Goal: Task Accomplishment & Management: Manage account settings

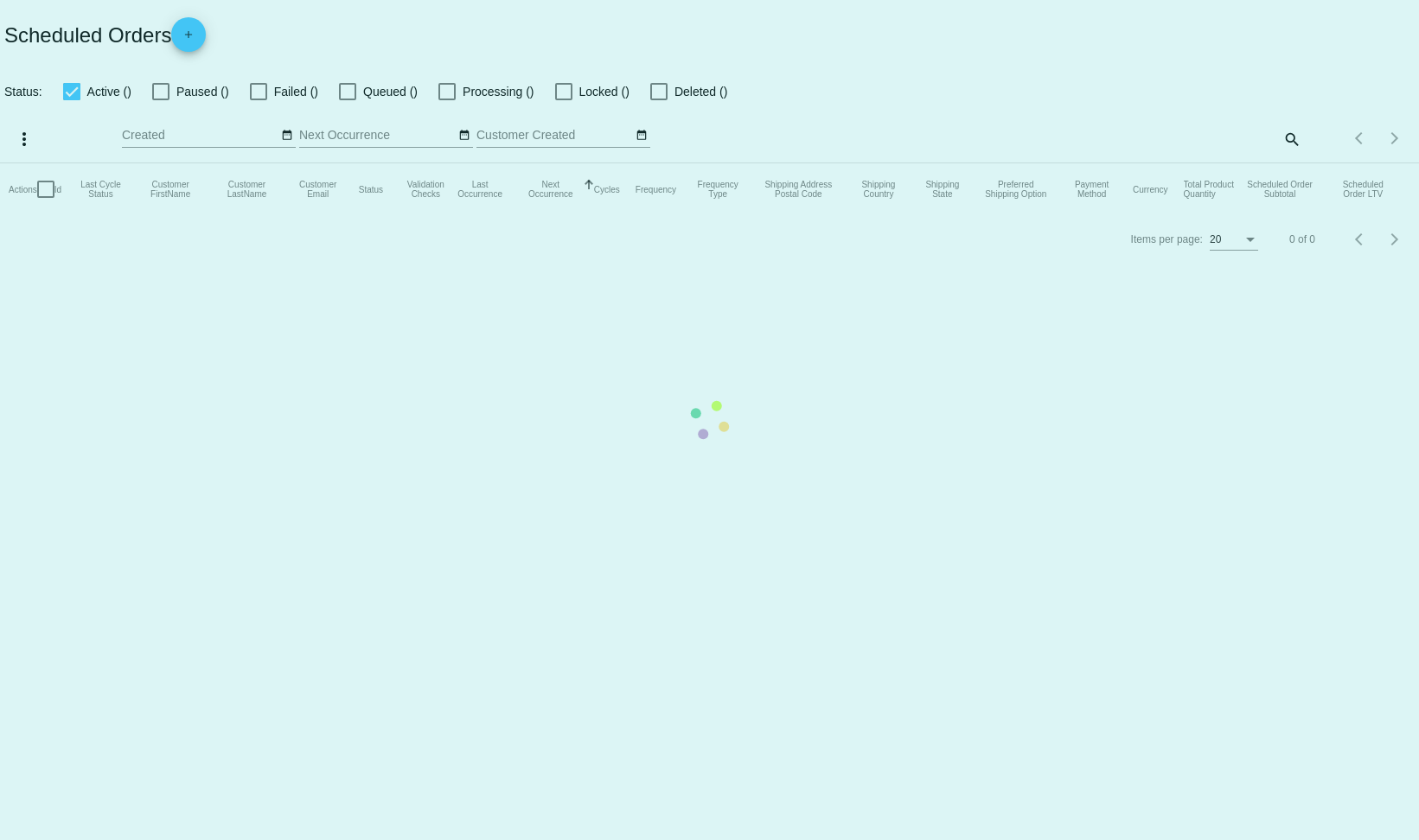
checkbox input "false"
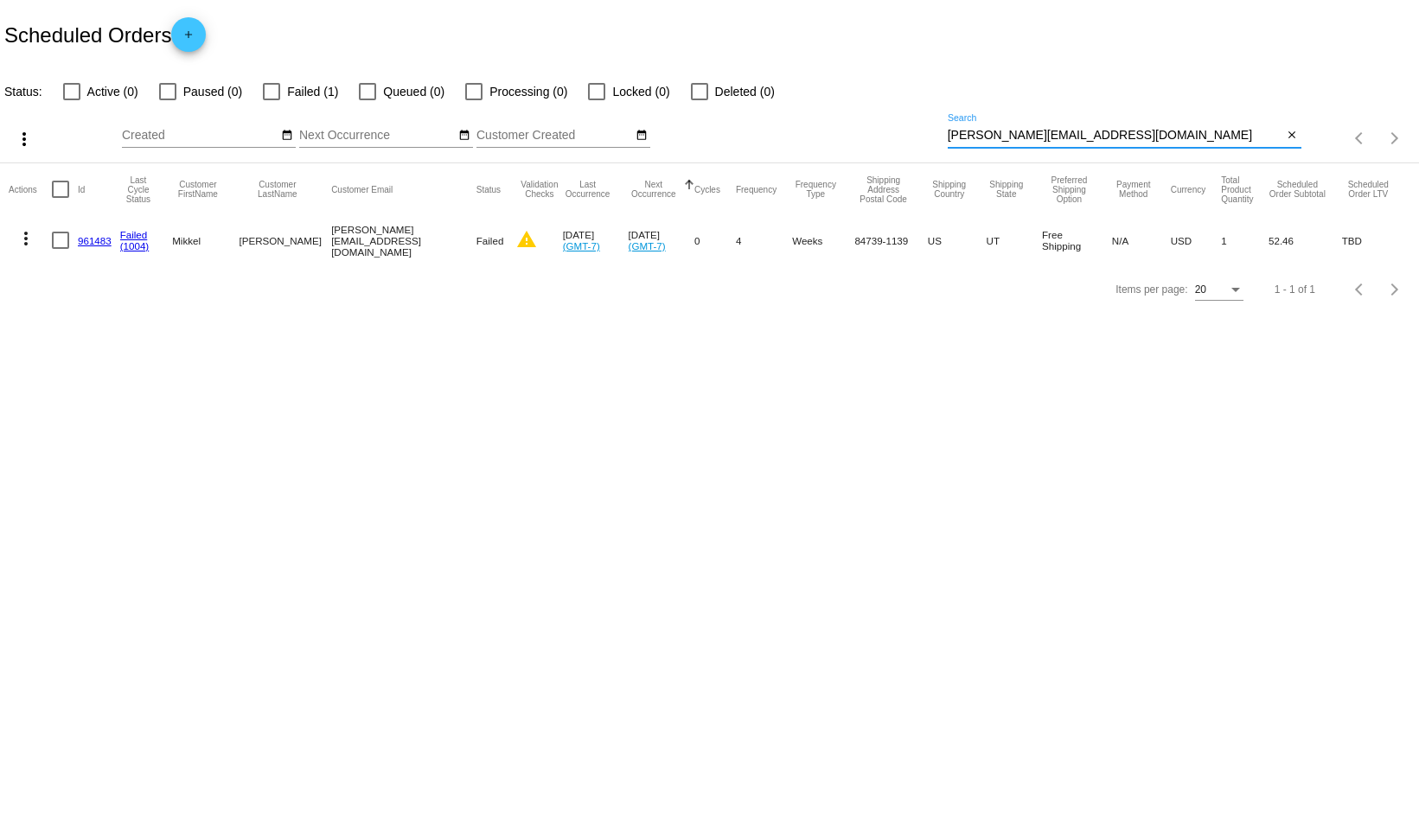
drag, startPoint x: 1094, startPoint y: 139, endPoint x: 874, endPoint y: 138, distance: 220.0
click at [874, 138] on div "more_vert Oct Jan Feb Mar Apr 1" at bounding box center [710, 132] width 1419 height 61
paste input "nativechickeebuilders@yahoo"
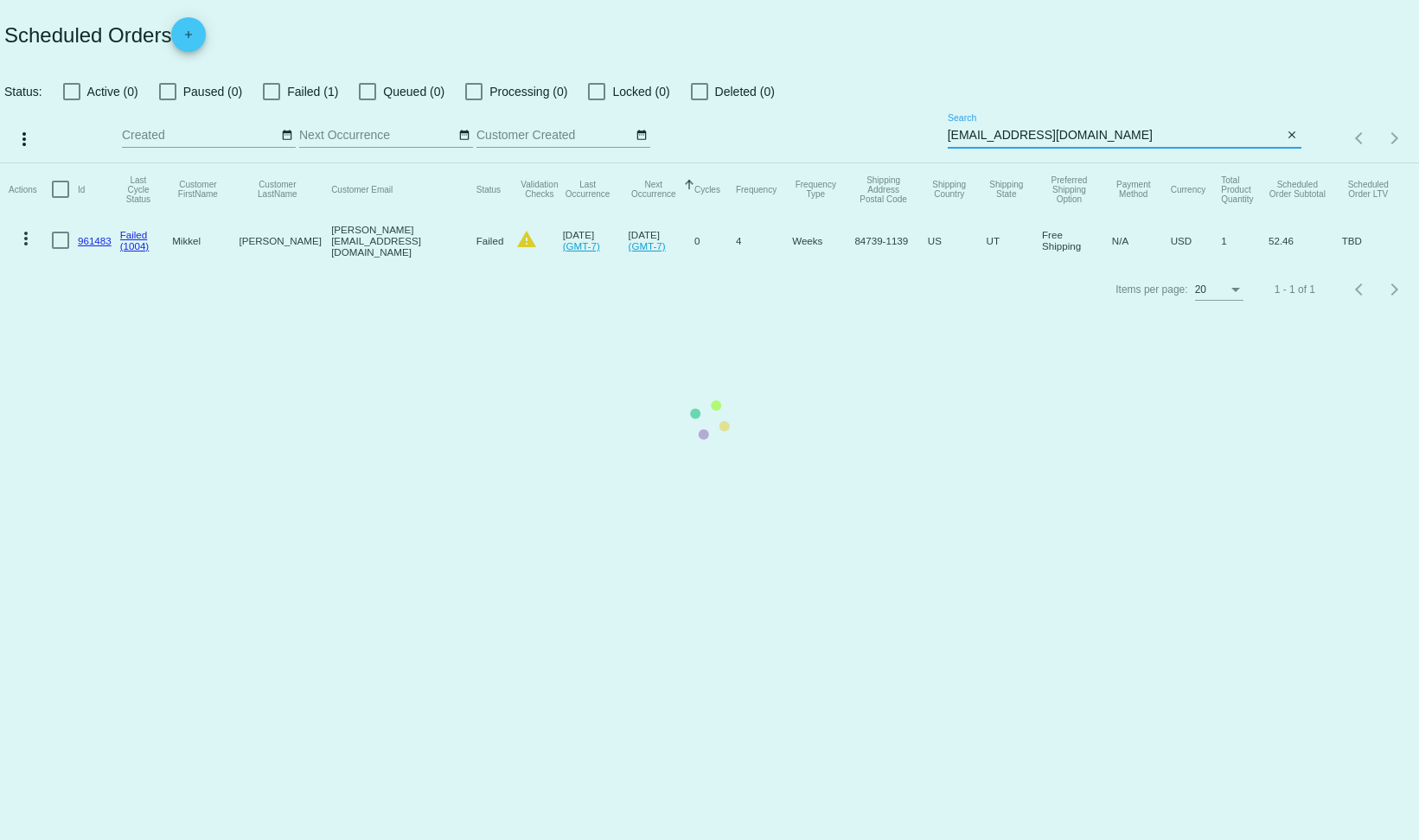
type input "[EMAIL_ADDRESS][DOMAIN_NAME]"
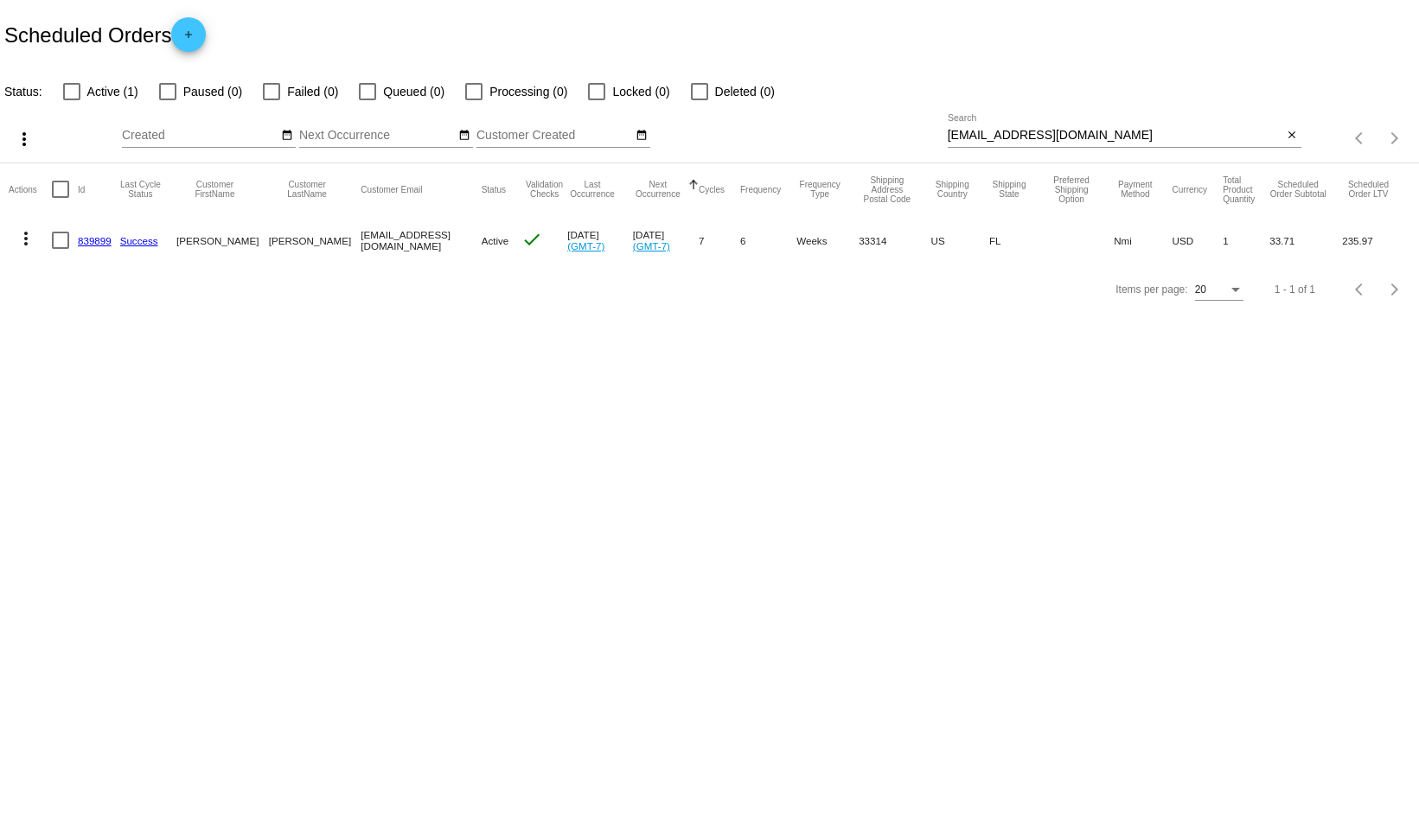
click at [93, 240] on link "839899" at bounding box center [94, 241] width 34 height 12
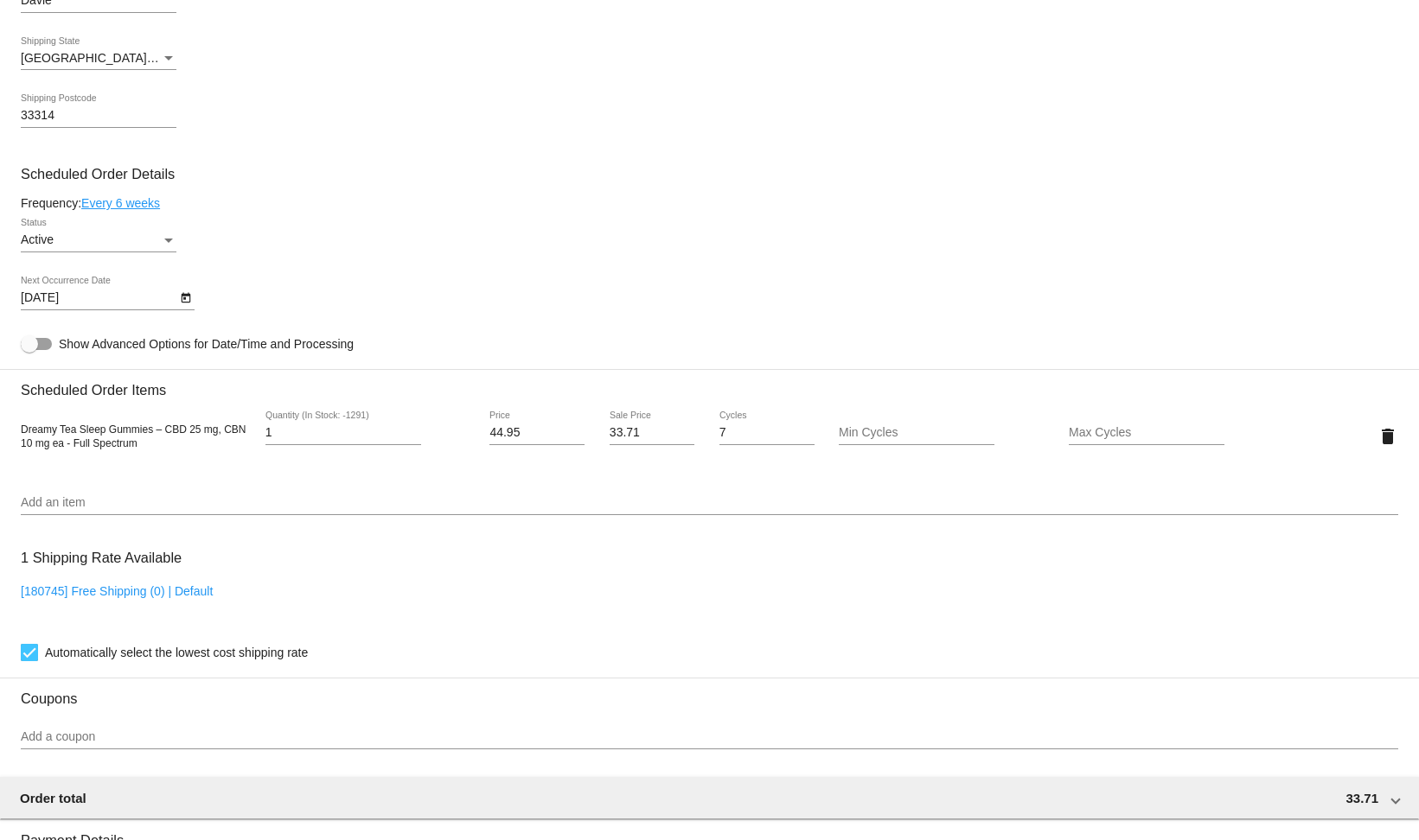
scroll to position [851, 0]
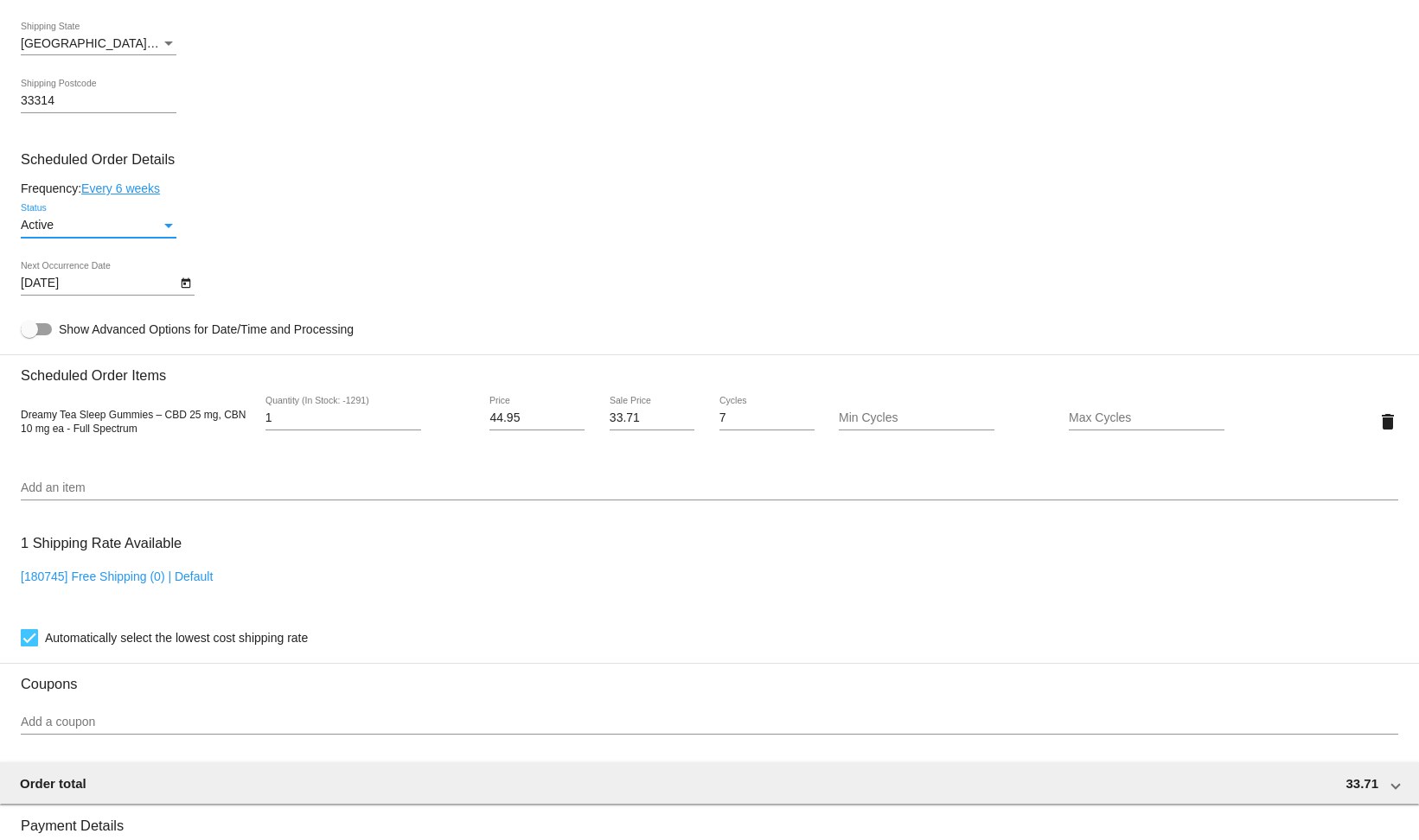
click at [159, 232] on div "Active" at bounding box center [90, 225] width 140 height 14
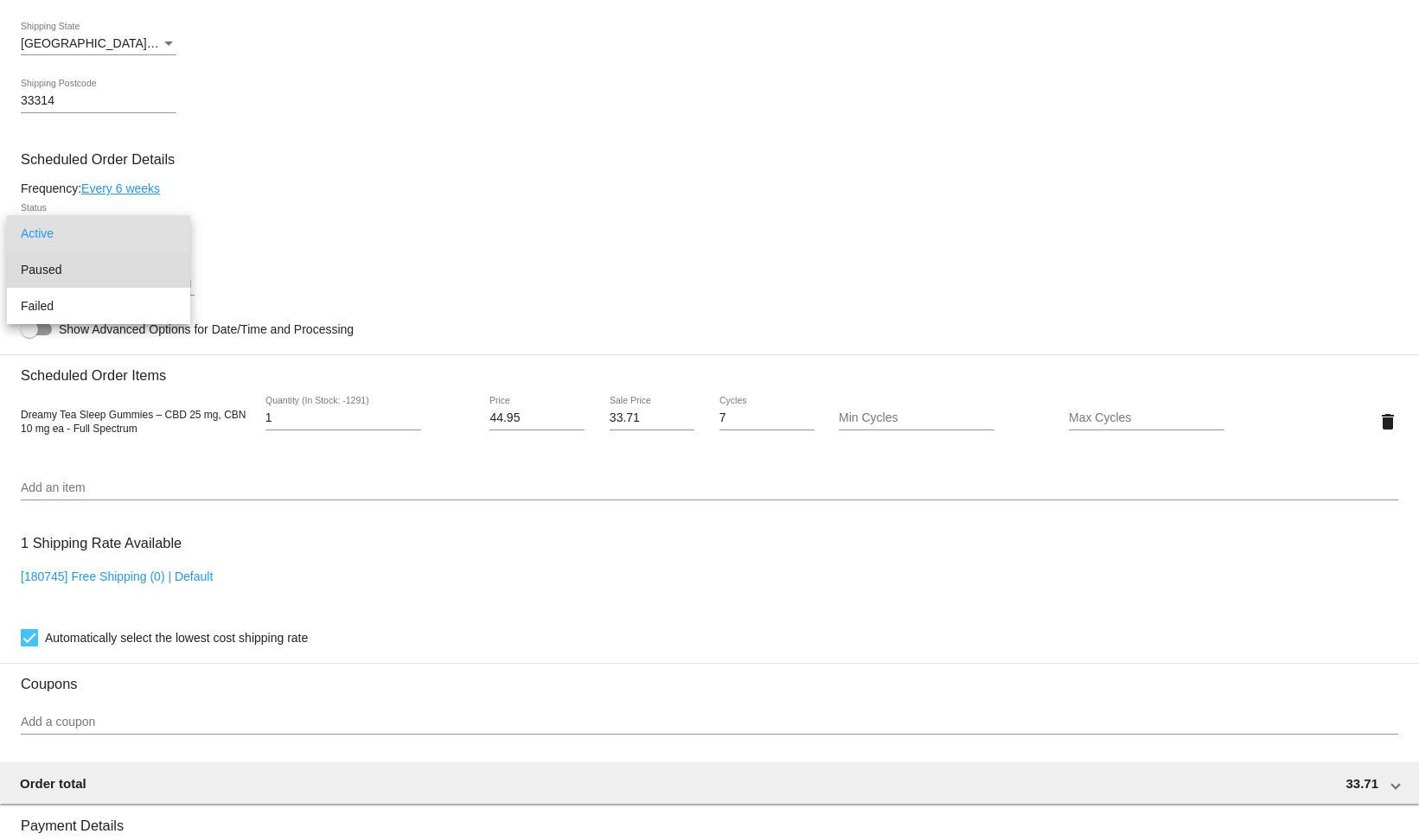
click at [102, 272] on span "Paused" at bounding box center [98, 270] width 156 height 37
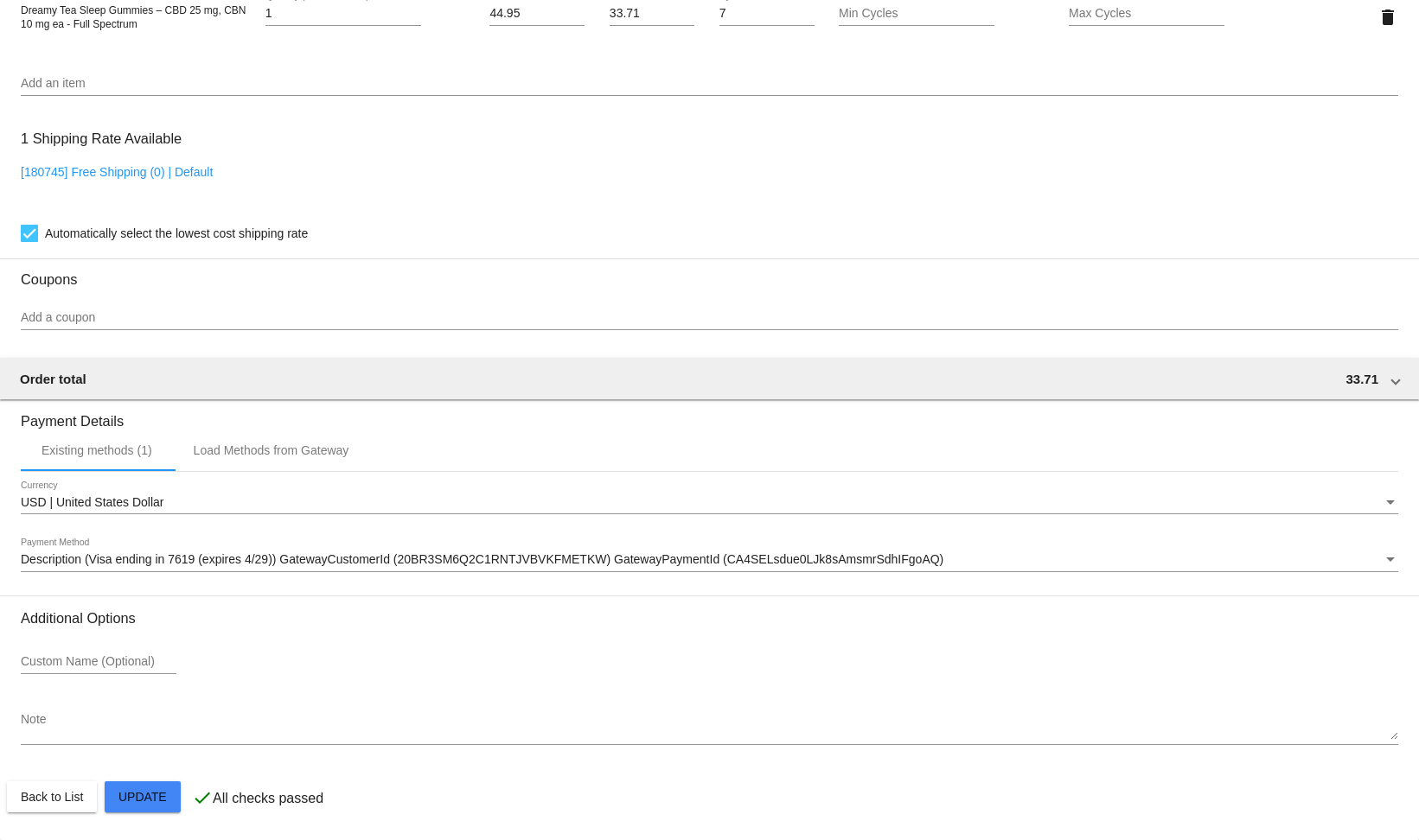
scroll to position [1268, 0]
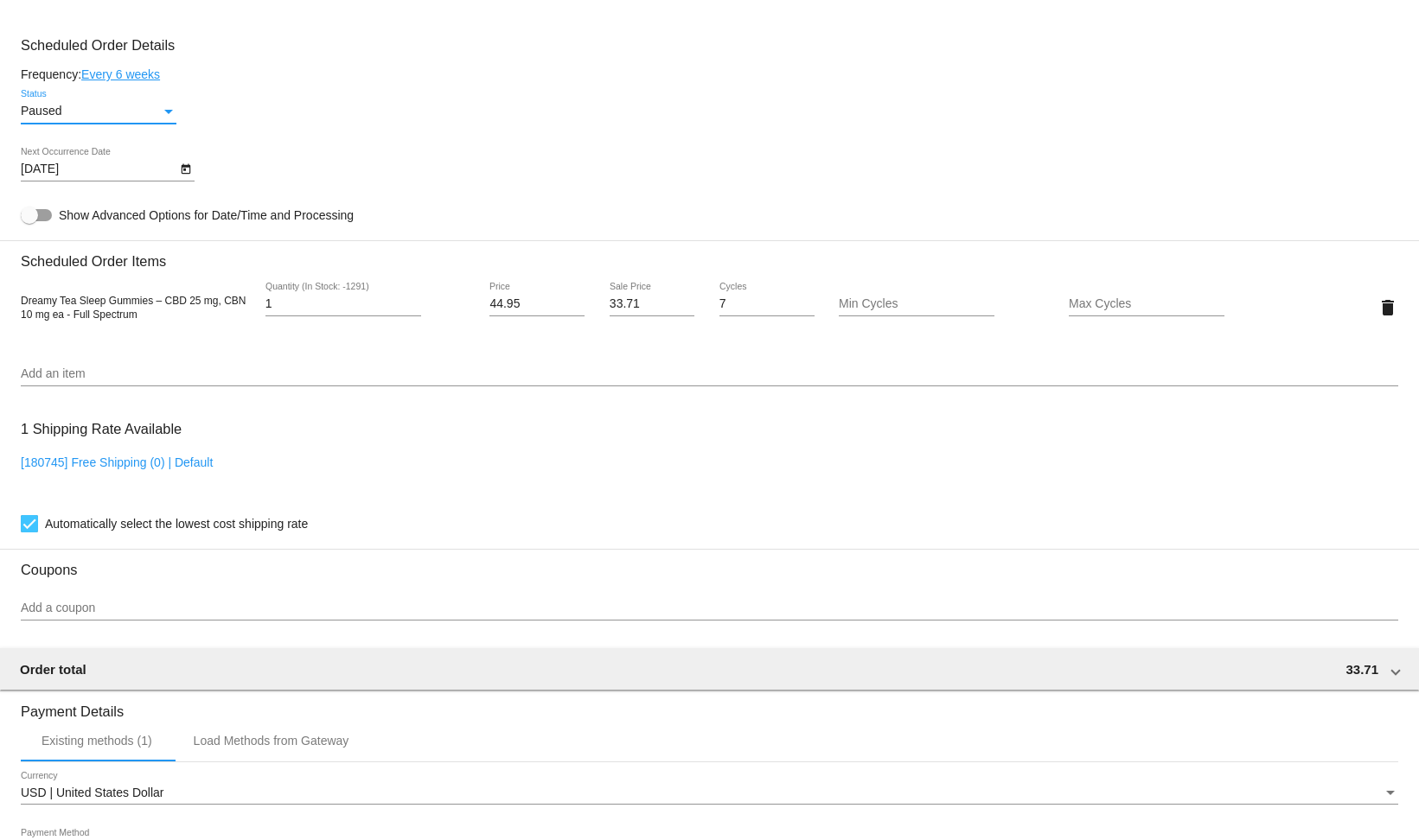
scroll to position [959, 0]
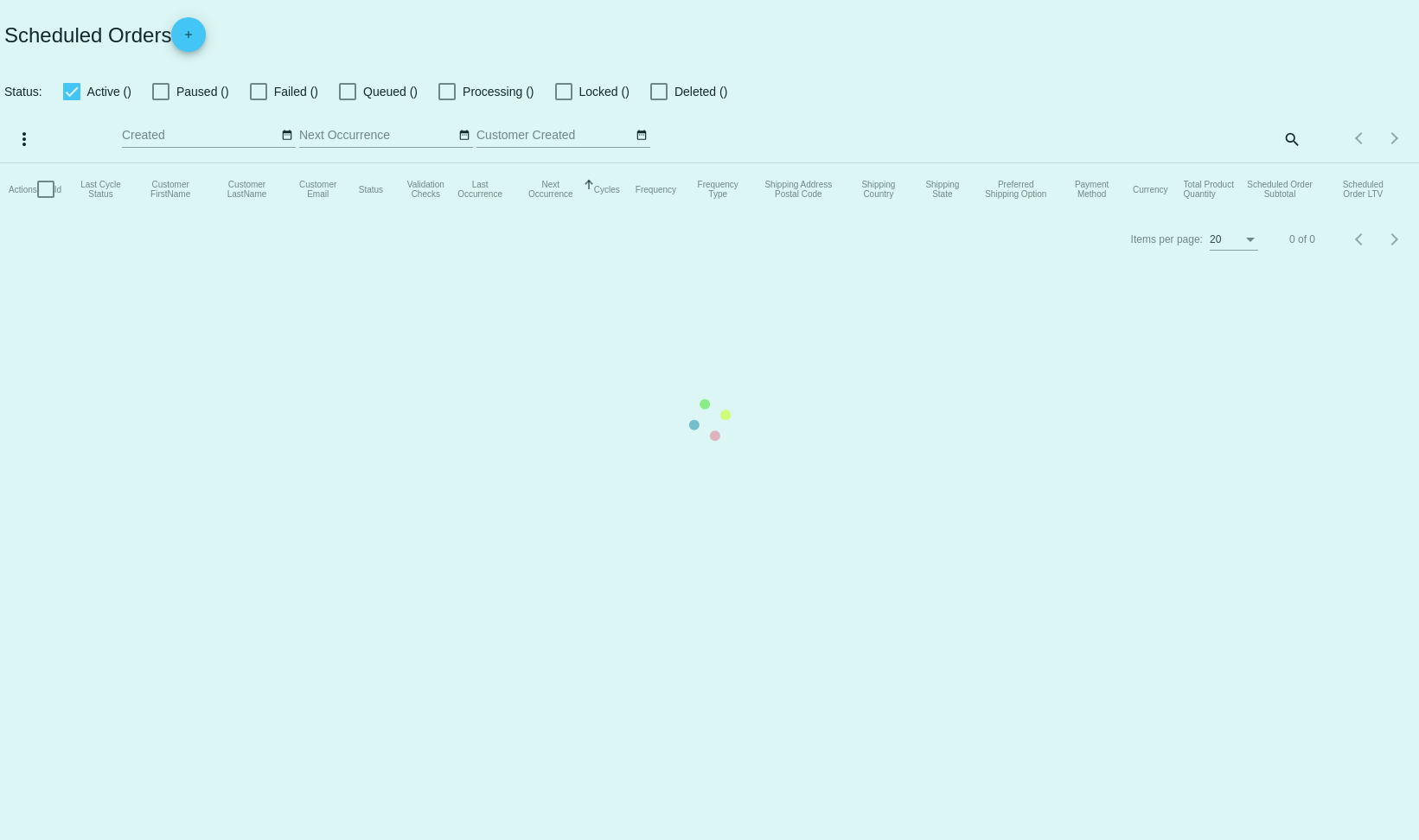
checkbox input "false"
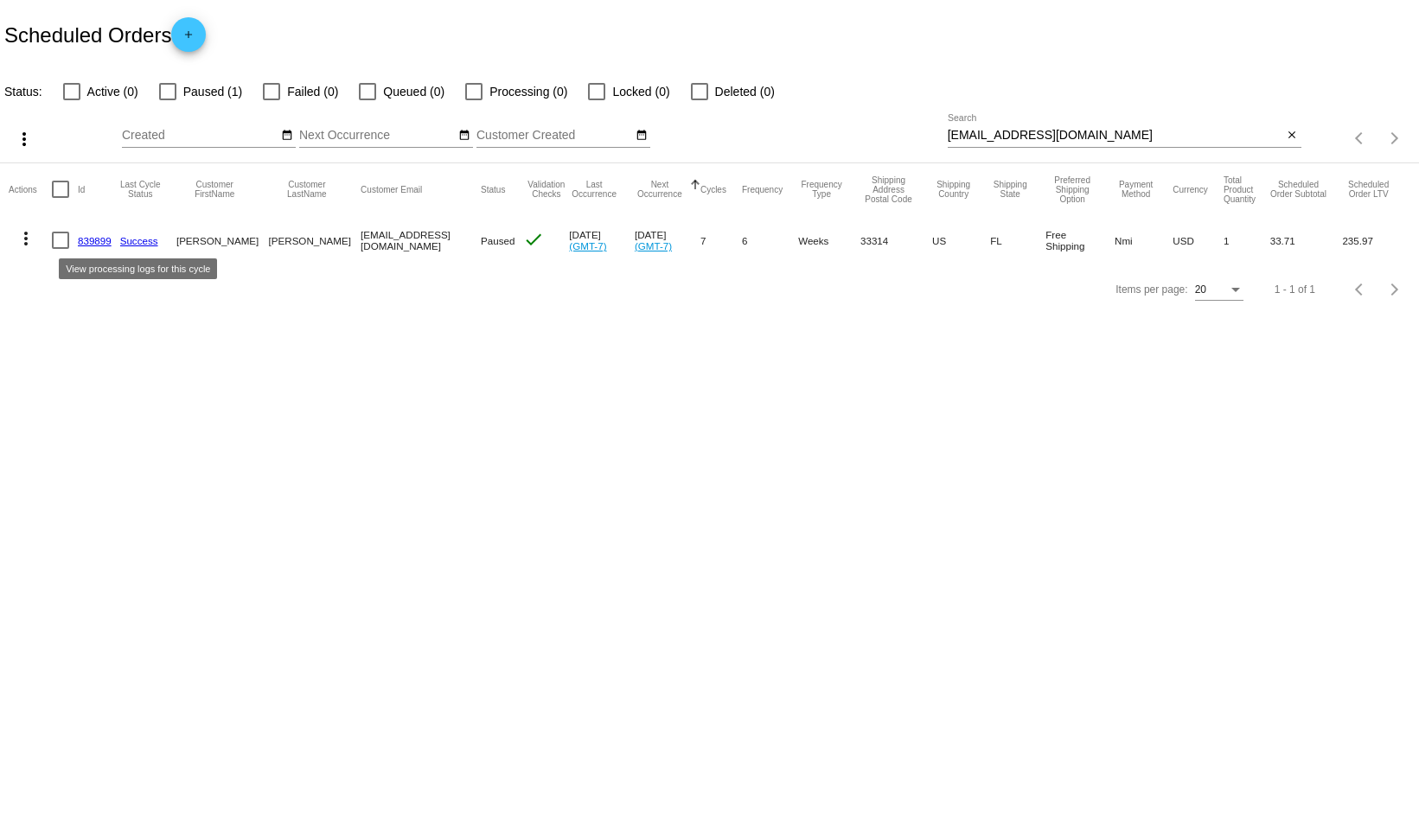
click at [98, 238] on link "839899" at bounding box center [94, 241] width 34 height 12
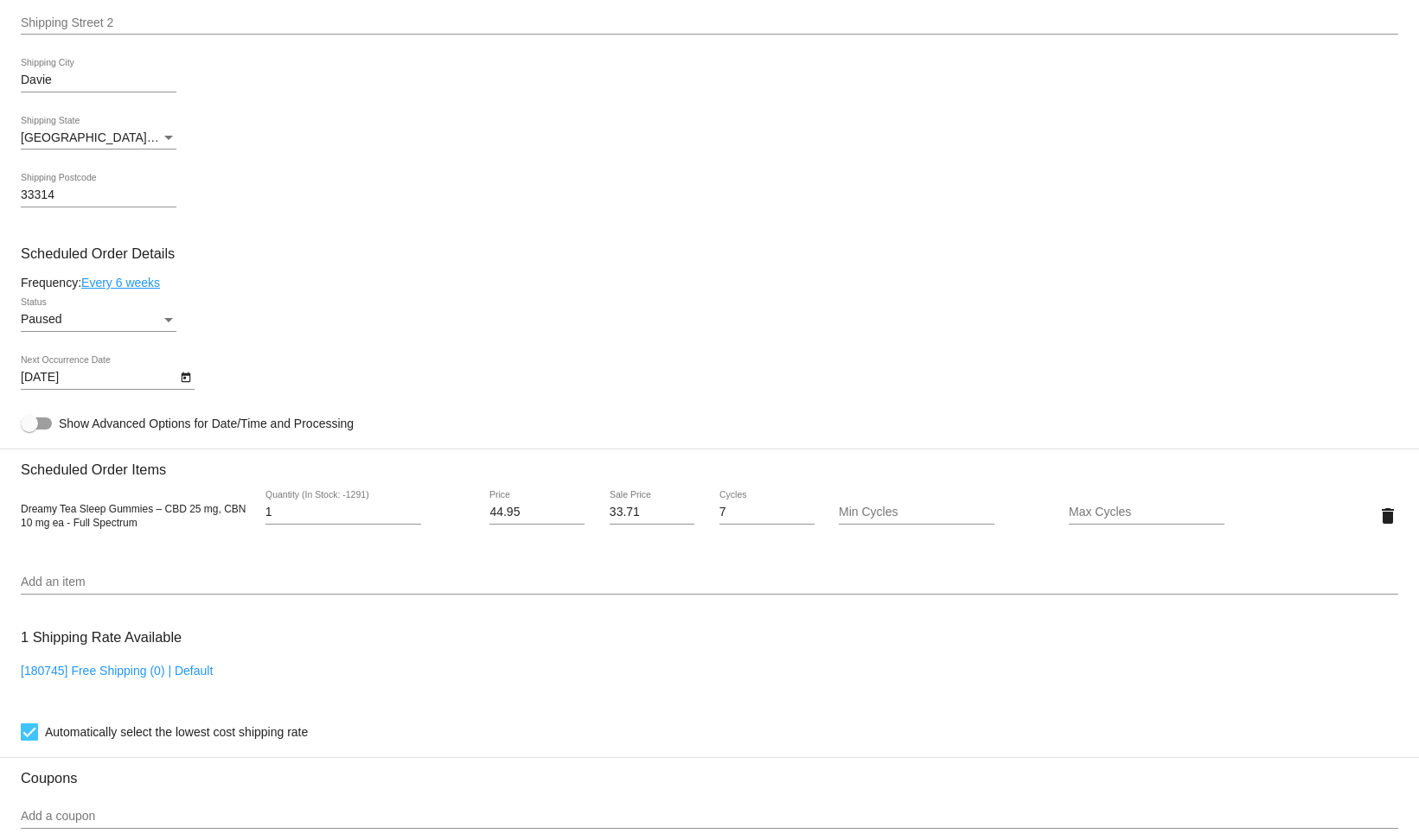
scroll to position [783, 0]
